Goal: Manage account settings

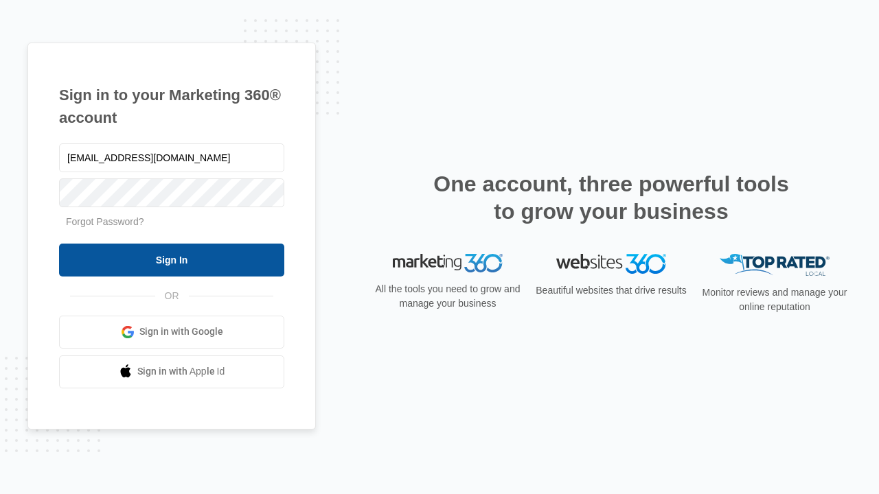
click at [172, 259] on input "Sign In" at bounding box center [171, 260] width 225 height 33
